Goal: Entertainment & Leisure: Consume media (video, audio)

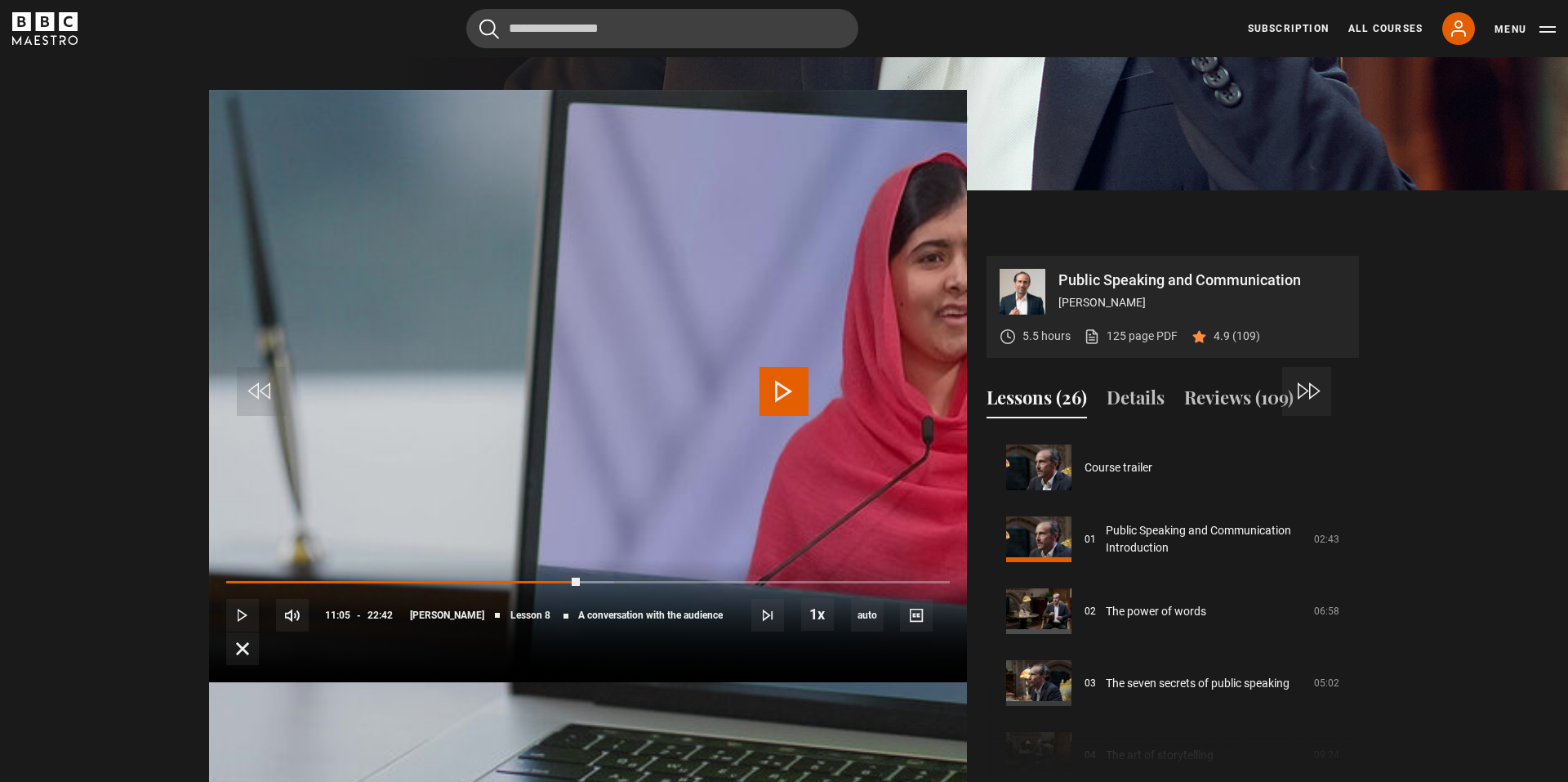
scroll to position [504, 0]
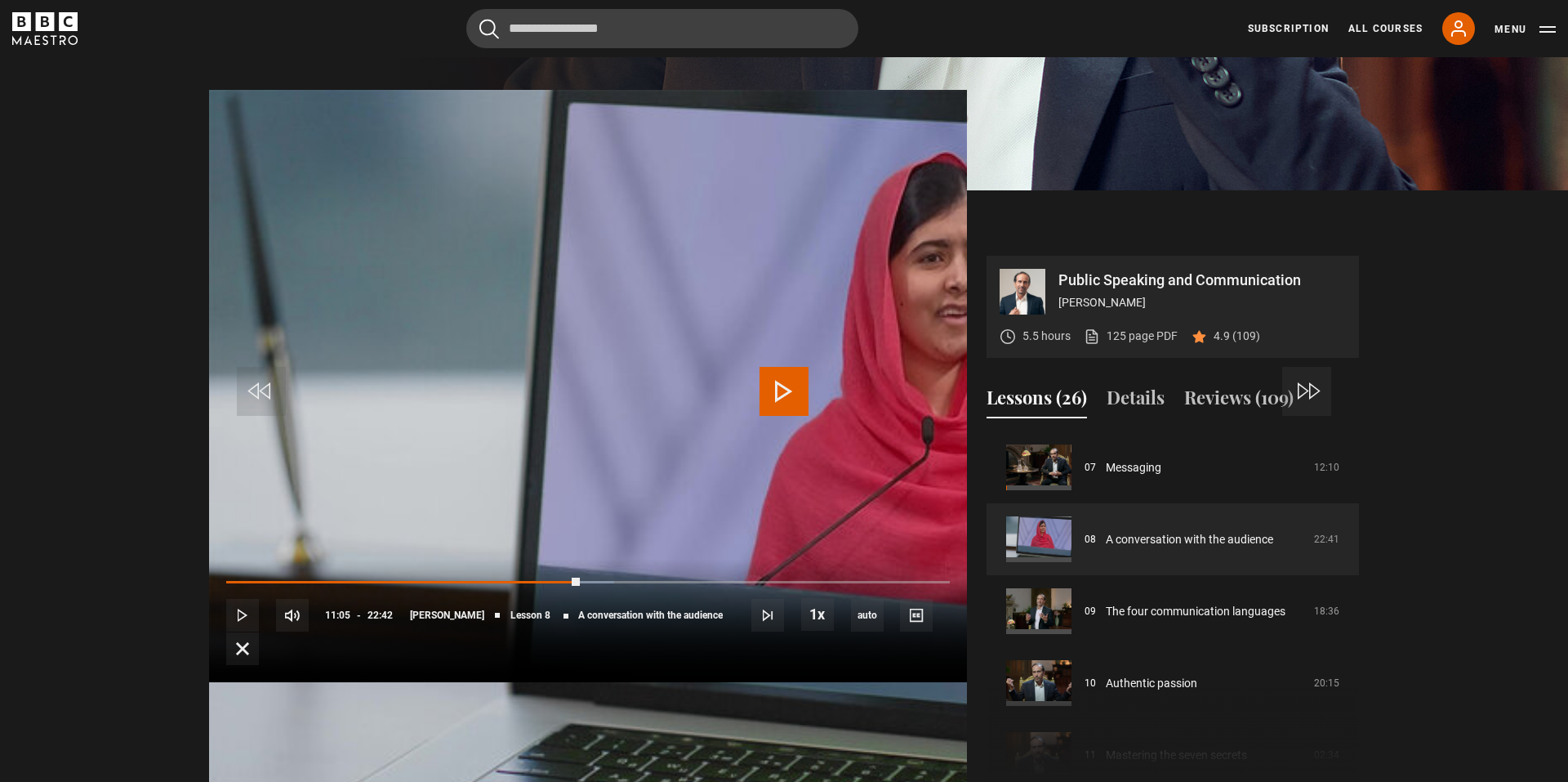
click at [781, 391] on span "Video Player" at bounding box center [784, 392] width 49 height 49
click at [781, 384] on span "Video Player" at bounding box center [784, 392] width 49 height 49
click at [780, 387] on span "Video Player" at bounding box center [784, 392] width 49 height 49
click at [767, 399] on span "Video Player" at bounding box center [784, 392] width 49 height 49
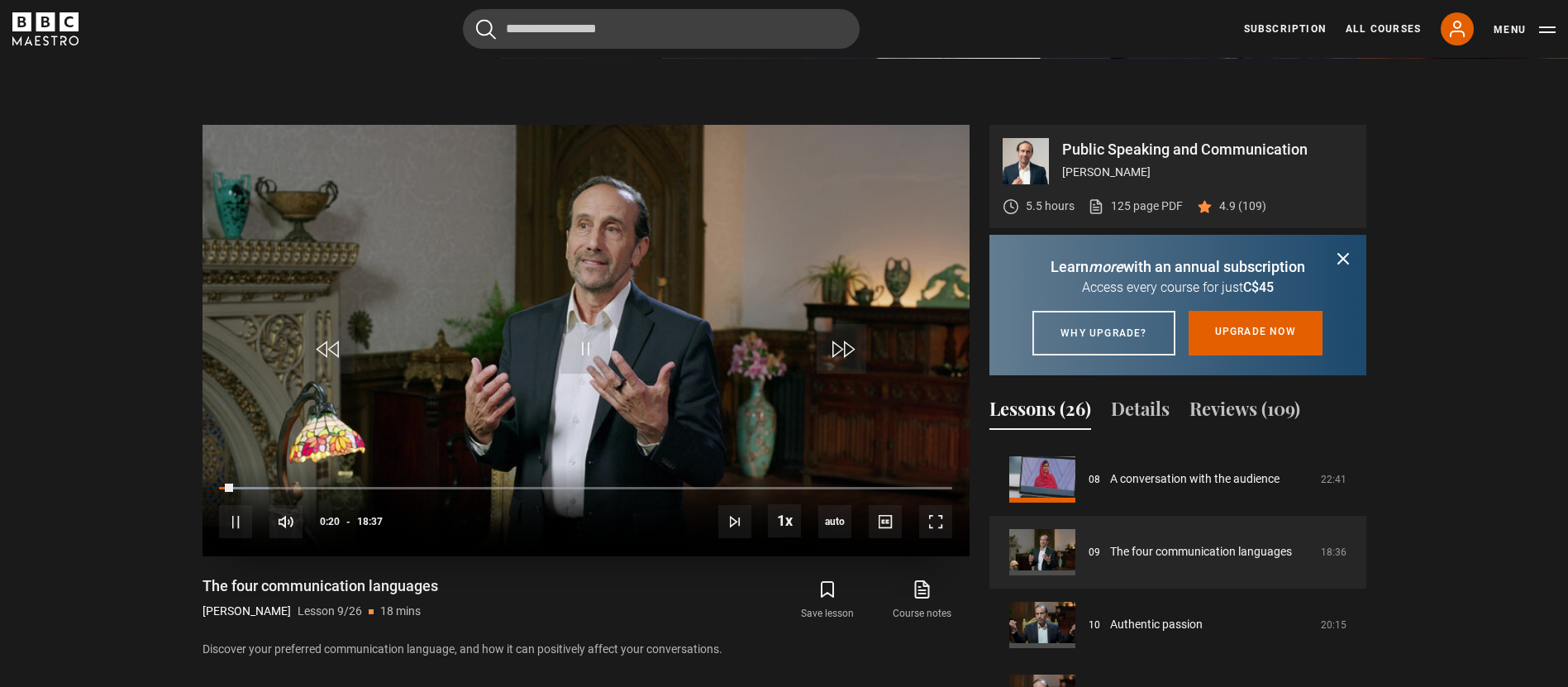
scroll to position [642, 0]
click at [581, 340] on span "Video Player" at bounding box center [585, 349] width 50 height 50
